Goal: Communication & Community: Participate in discussion

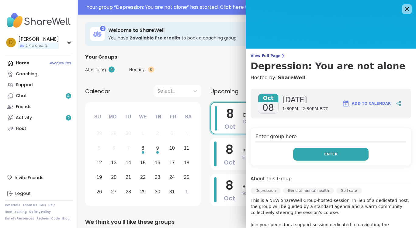
click at [329, 156] on span "Enter" at bounding box center [330, 154] width 13 height 5
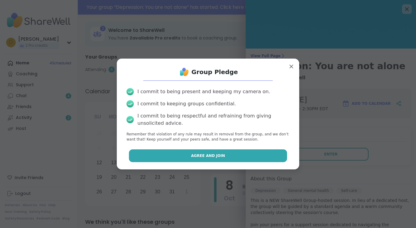
click at [219, 159] on button "Agree and Join" at bounding box center [208, 156] width 158 height 13
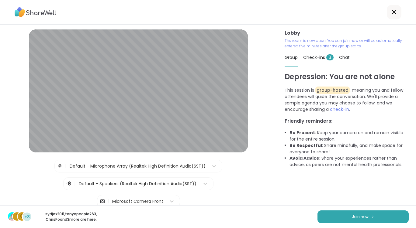
click at [299, 173] on div "[MEDICAL_DATA]: You are not alone This session is group-hosted , meaning you an…" at bounding box center [346, 138] width 124 height 134
click at [343, 215] on button "Join now" at bounding box center [362, 217] width 91 height 13
